Goal: Task Accomplishment & Management: Use online tool/utility

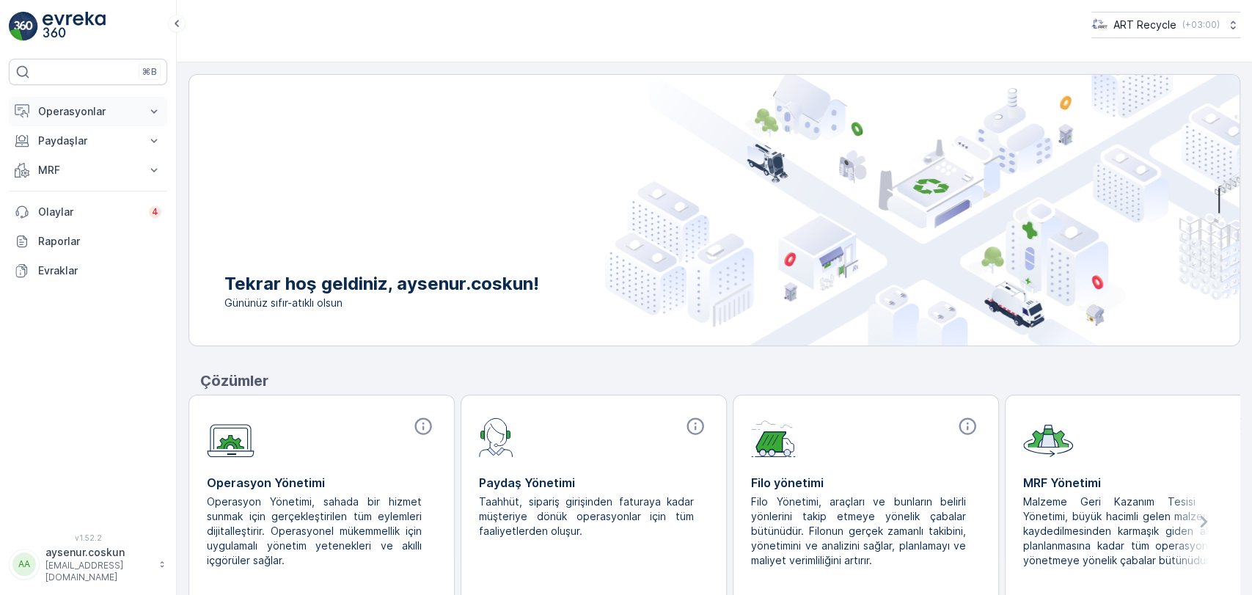
click at [74, 120] on button "Operasyonlar" at bounding box center [88, 111] width 158 height 29
click at [107, 173] on p "Rotalar & Görevler" at bounding box center [82, 177] width 91 height 15
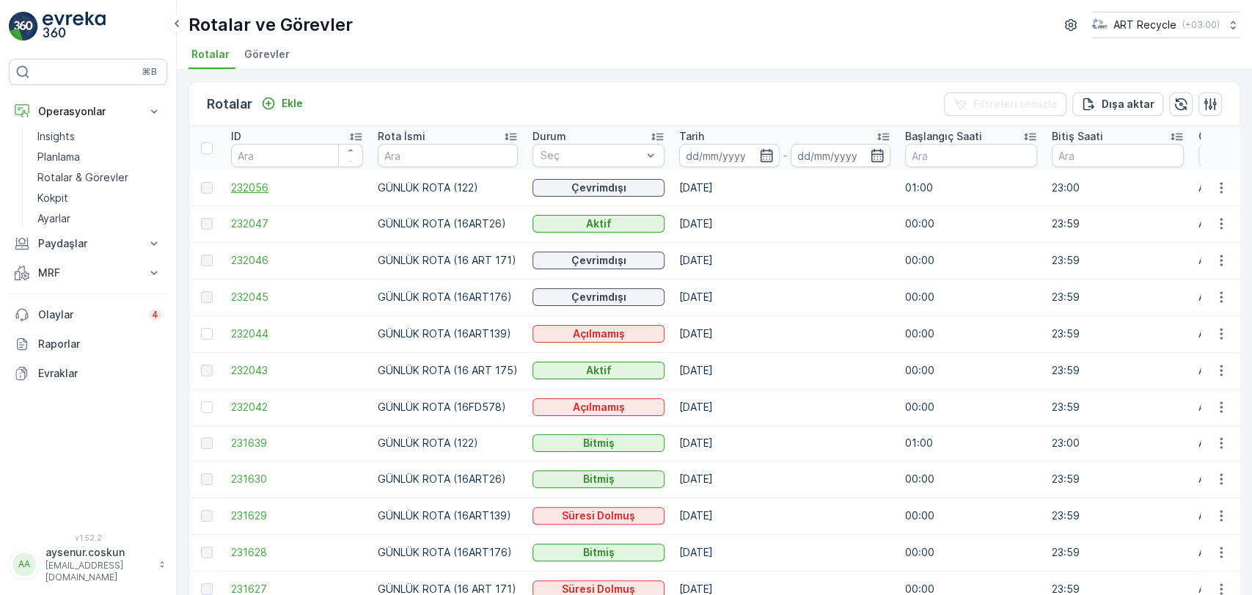
click at [251, 194] on span "232056" at bounding box center [297, 187] width 132 height 15
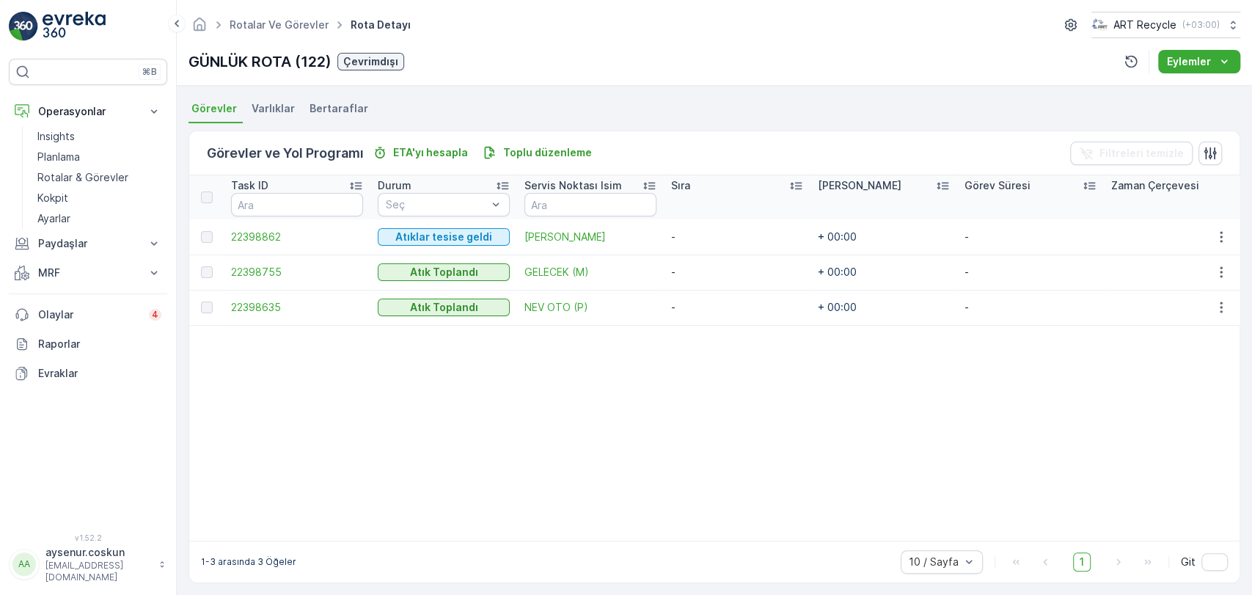
scroll to position [310, 0]
click at [1224, 233] on icon "button" at bounding box center [1221, 237] width 15 height 15
click at [838, 453] on table "Task ID Durum Seç Servis Noktası [PERSON_NAME] Süre Görev Süresi Zaman Çerçeves…" at bounding box center [739, 357] width 1101 height 365
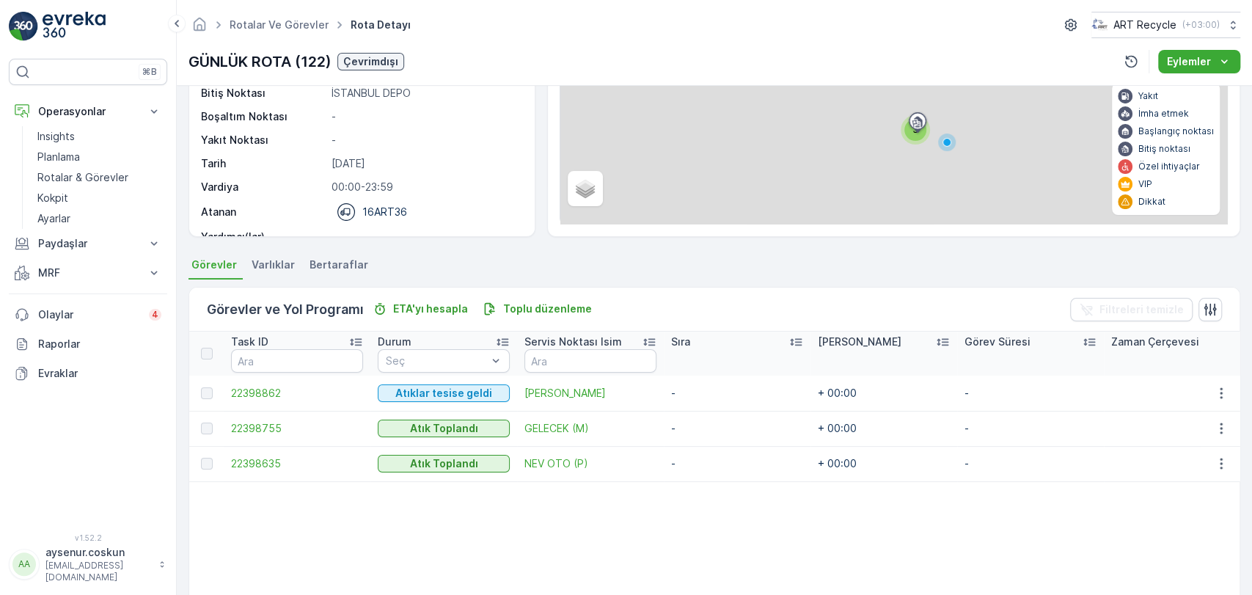
scroll to position [147, 0]
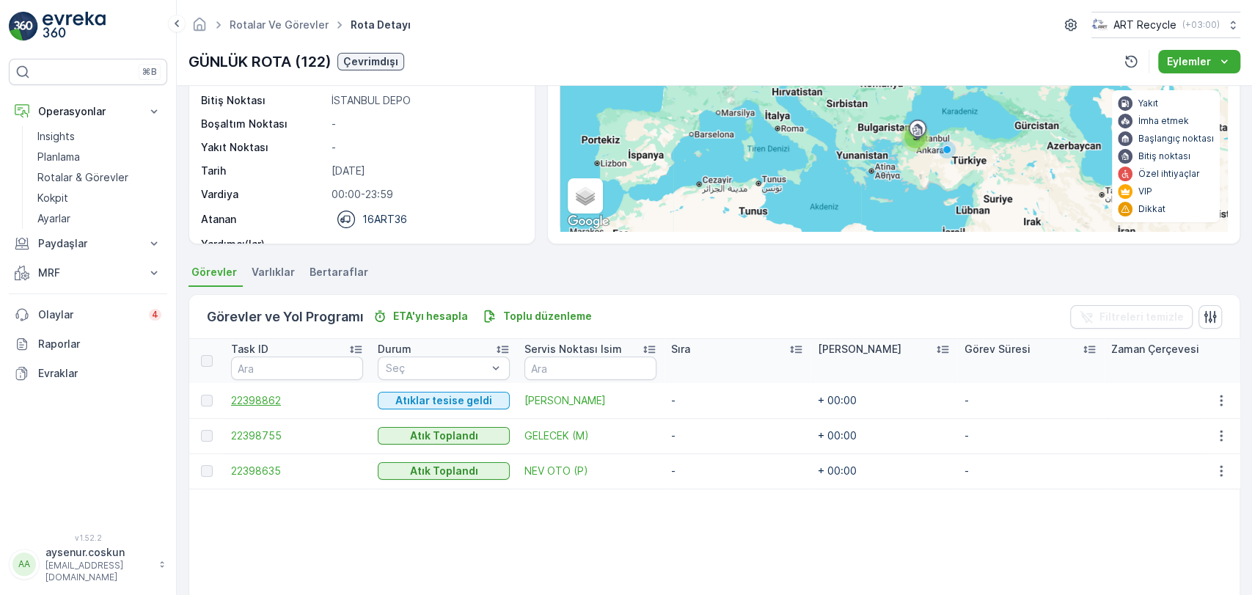
click at [265, 401] on span "22398862" at bounding box center [297, 400] width 132 height 15
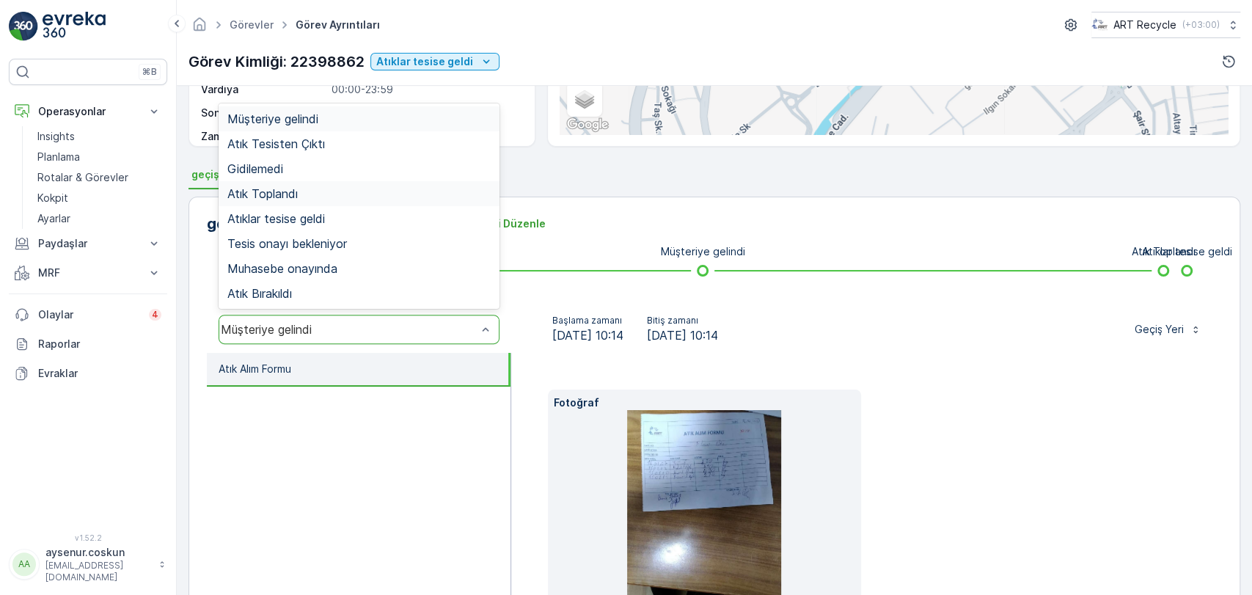
click at [387, 196] on div "Atık Toplandı" at bounding box center [358, 193] width 263 height 13
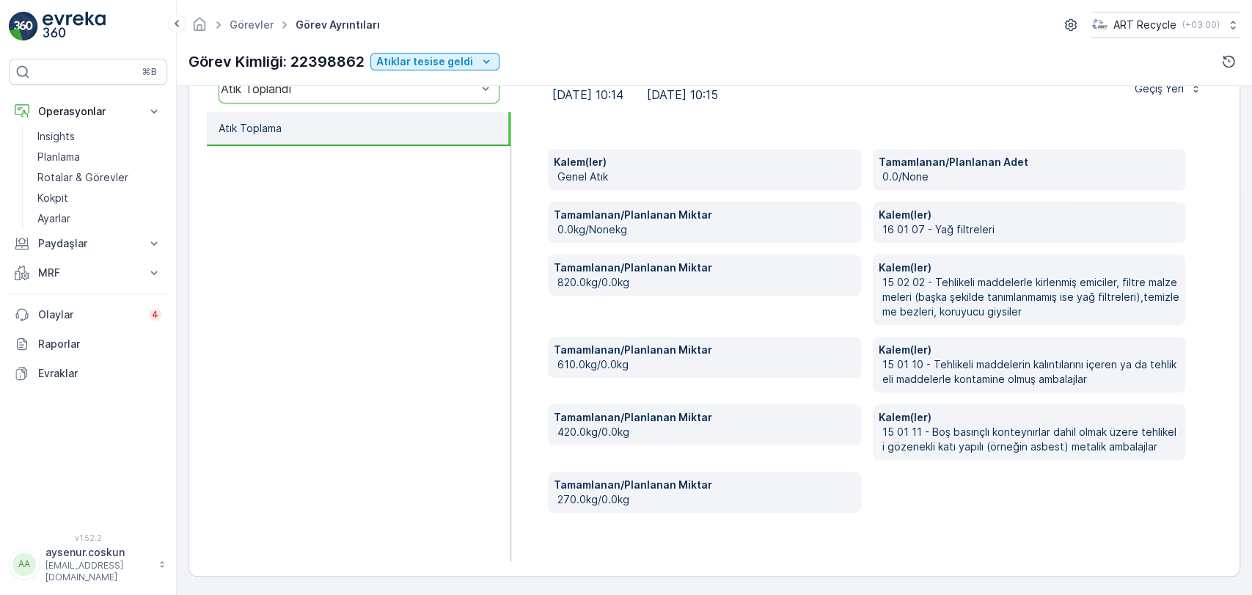
scroll to position [77, 0]
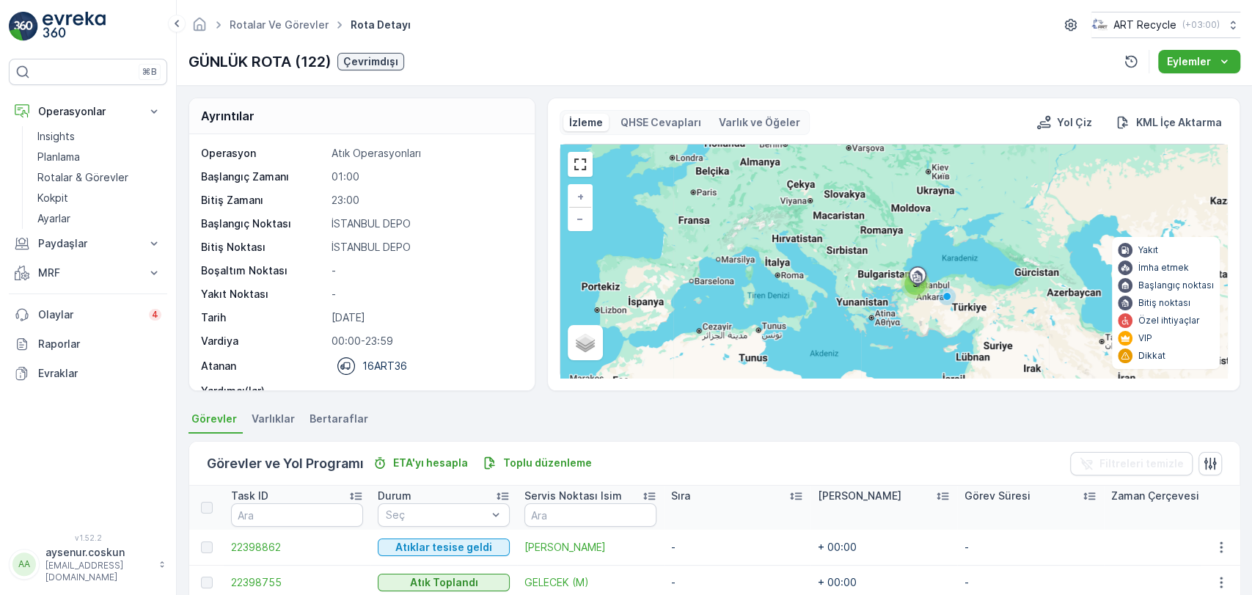
scroll to position [163, 0]
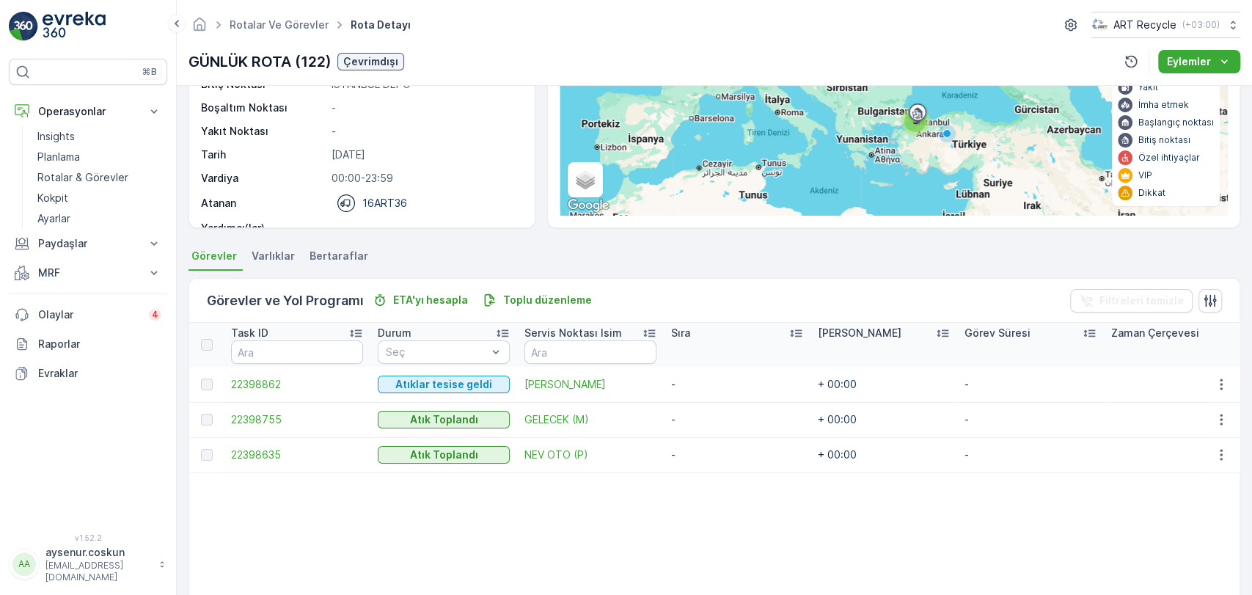
click at [254, 445] on td "22398635" at bounding box center [297, 454] width 147 height 35
click at [257, 451] on span "22398635" at bounding box center [297, 454] width 132 height 15
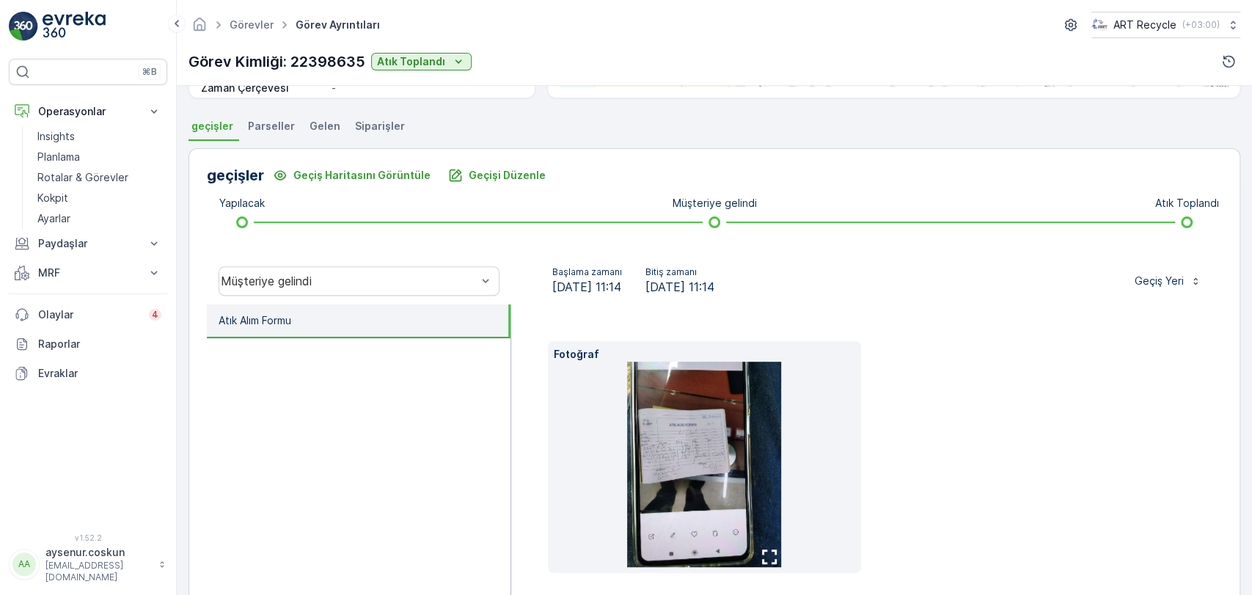
scroll to position [353, 0]
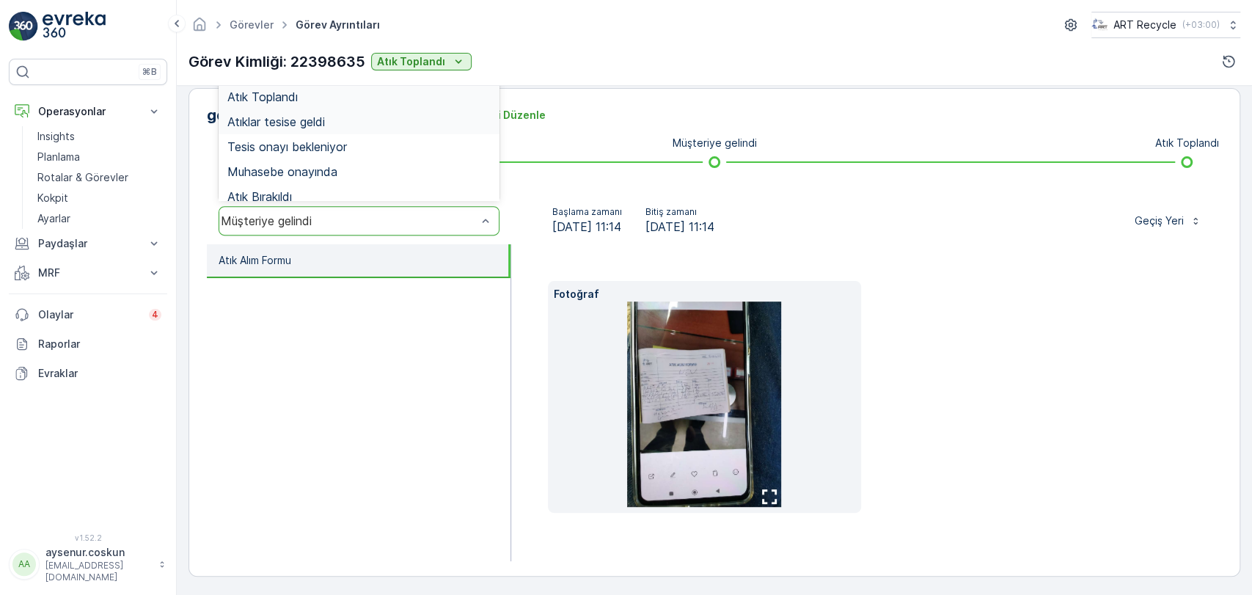
click at [389, 104] on div "Atık Toplandı" at bounding box center [359, 96] width 281 height 25
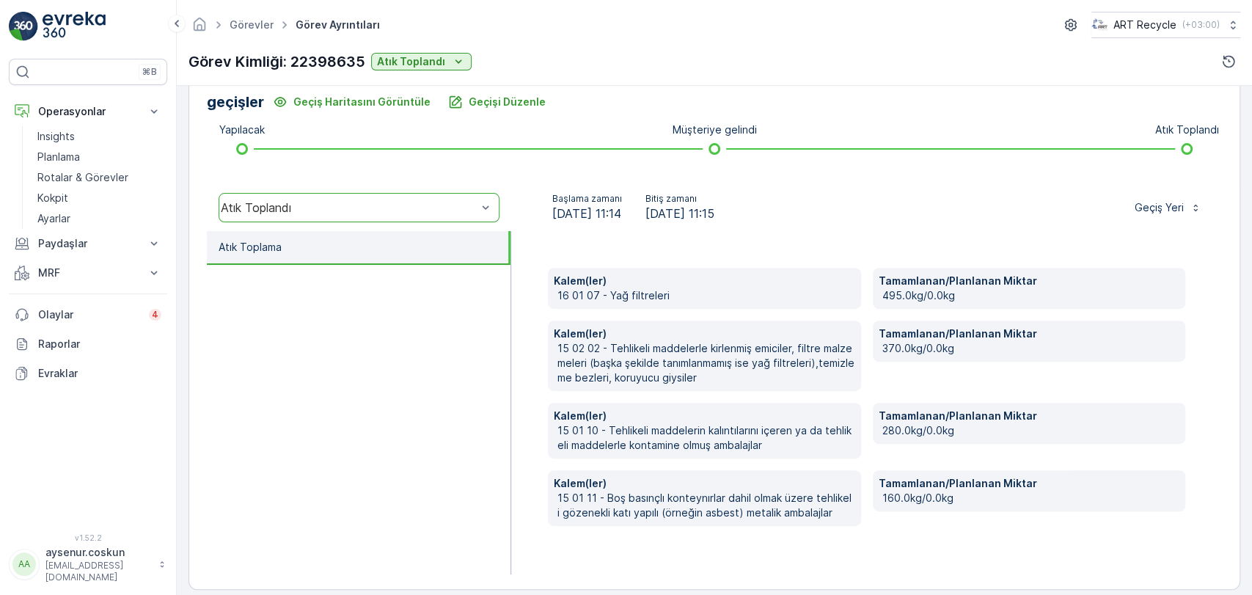
scroll to position [379, 0]
